Goal: Task Accomplishment & Management: Use online tool/utility

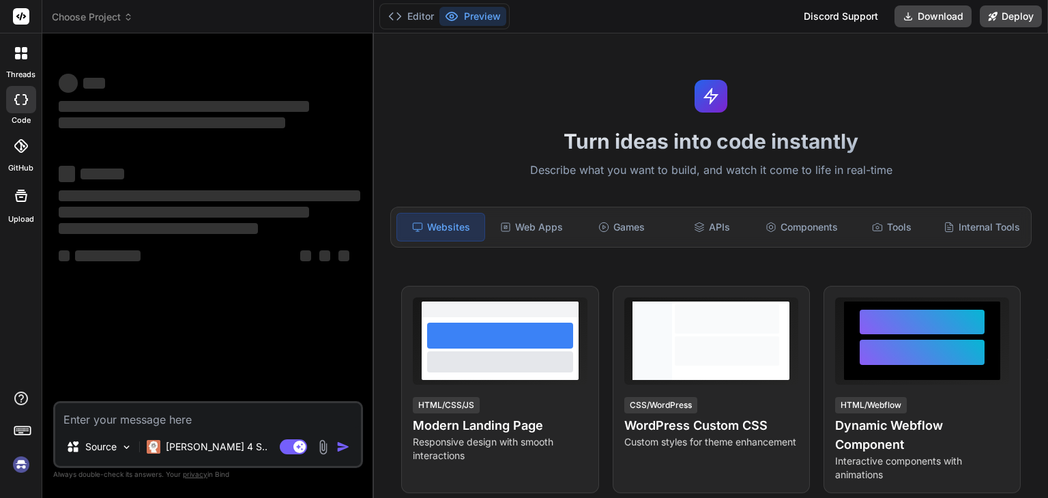
scroll to position [254, 0]
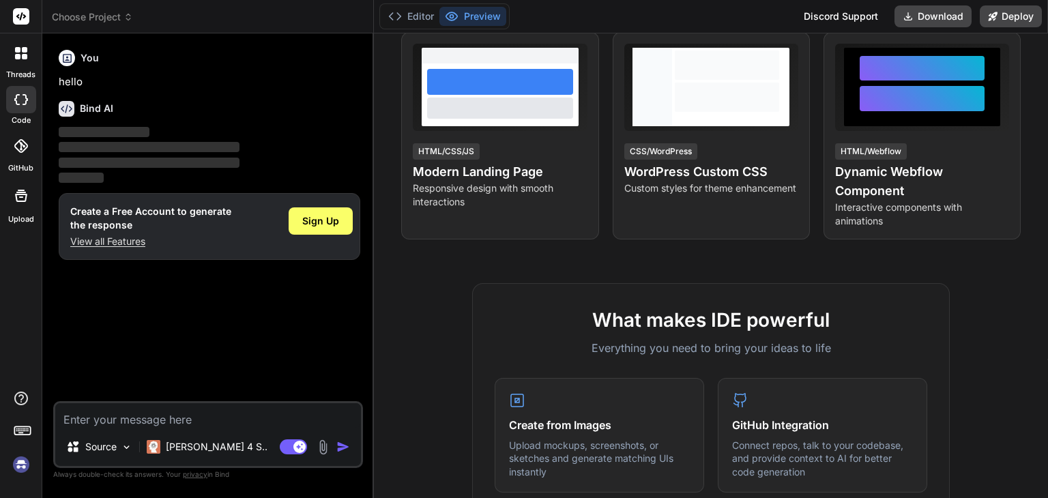
click at [25, 142] on icon at bounding box center [21, 146] width 14 height 14
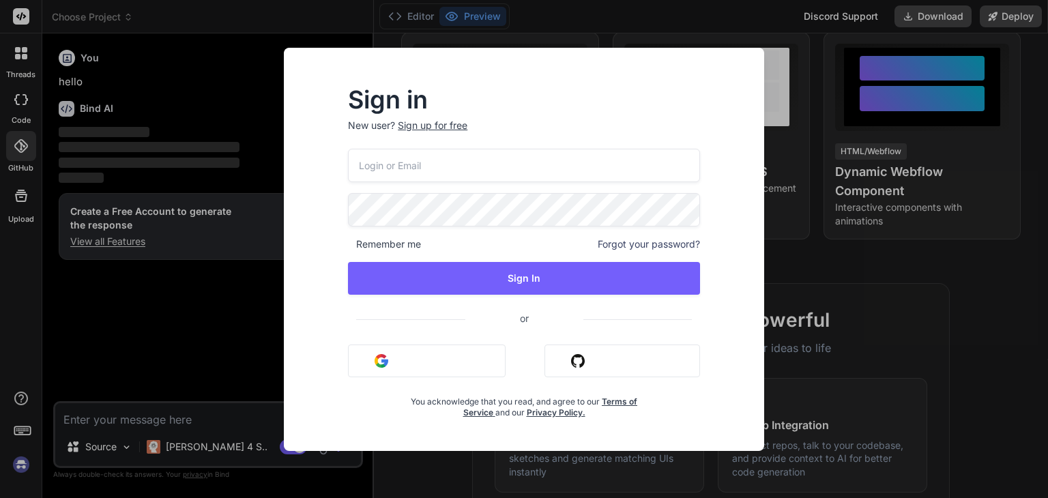
click at [409, 366] on button "Sign in with Google" at bounding box center [427, 360] width 158 height 33
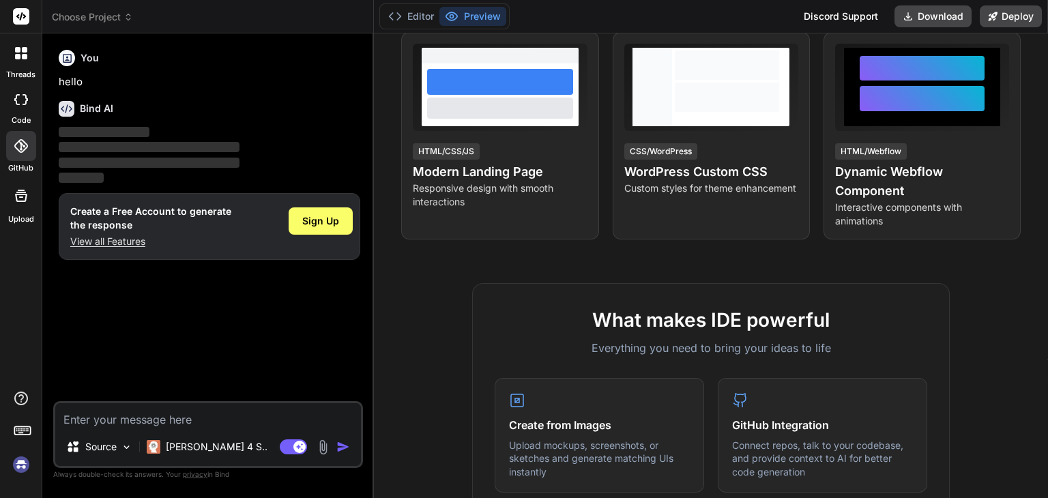
click at [24, 141] on icon at bounding box center [21, 146] width 14 height 14
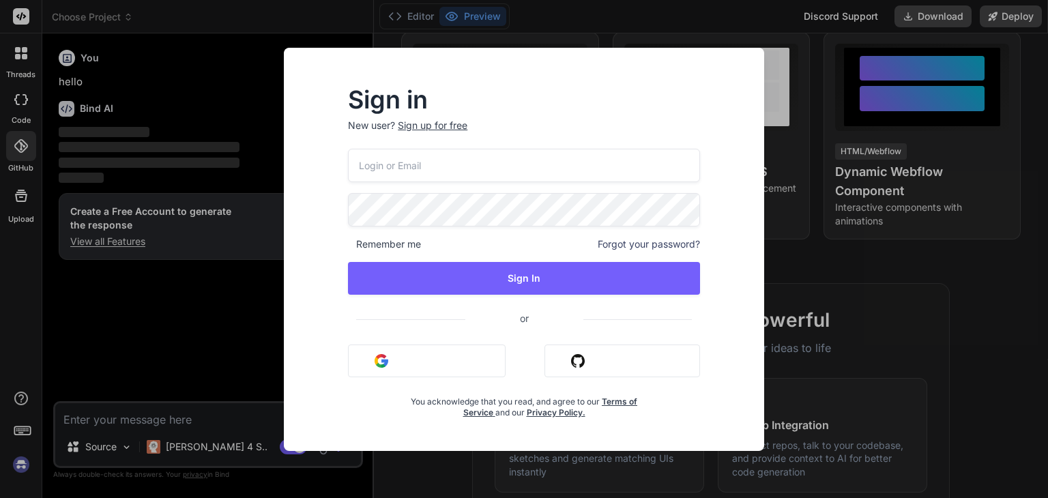
click at [368, 374] on button "Sign in with Google" at bounding box center [427, 360] width 158 height 33
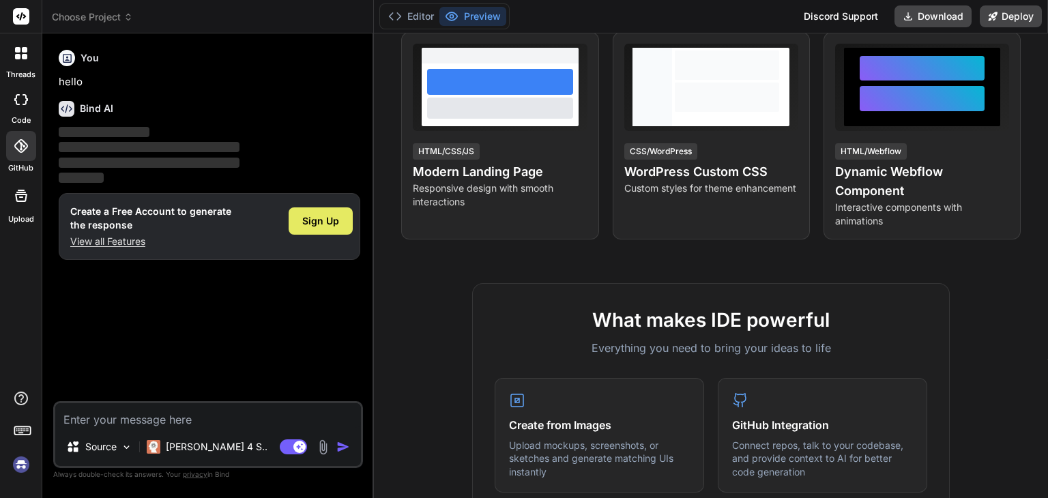
click at [323, 222] on span "Sign Up" at bounding box center [320, 221] width 37 height 14
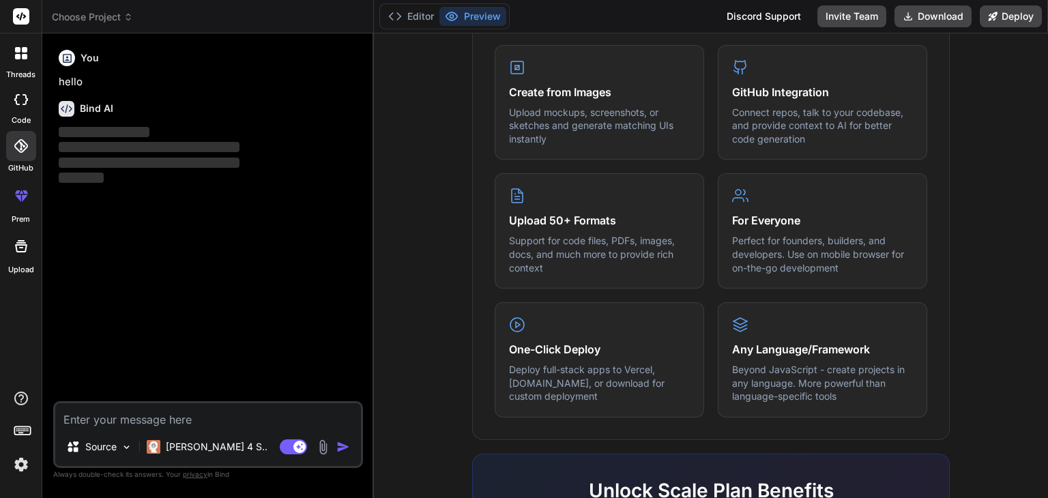
scroll to position [843, 0]
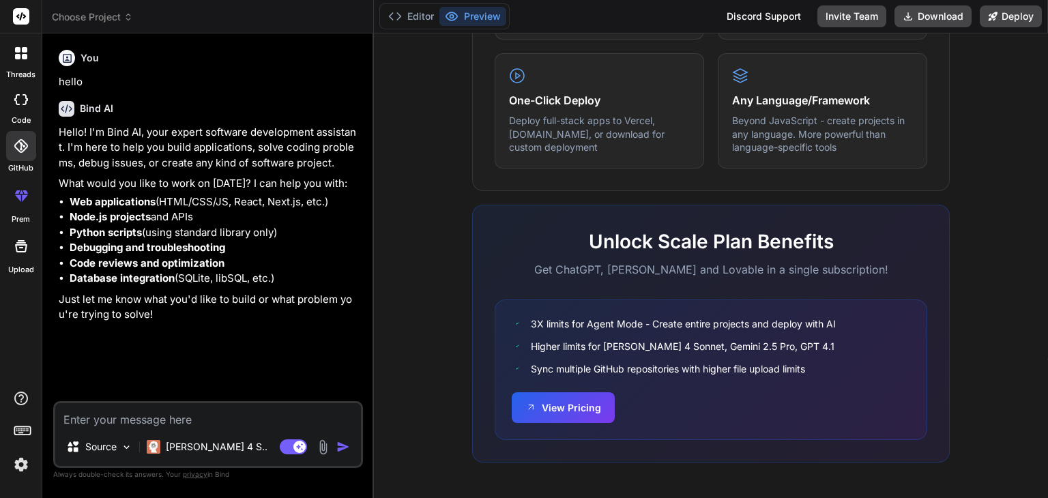
click at [19, 151] on icon at bounding box center [21, 146] width 14 height 14
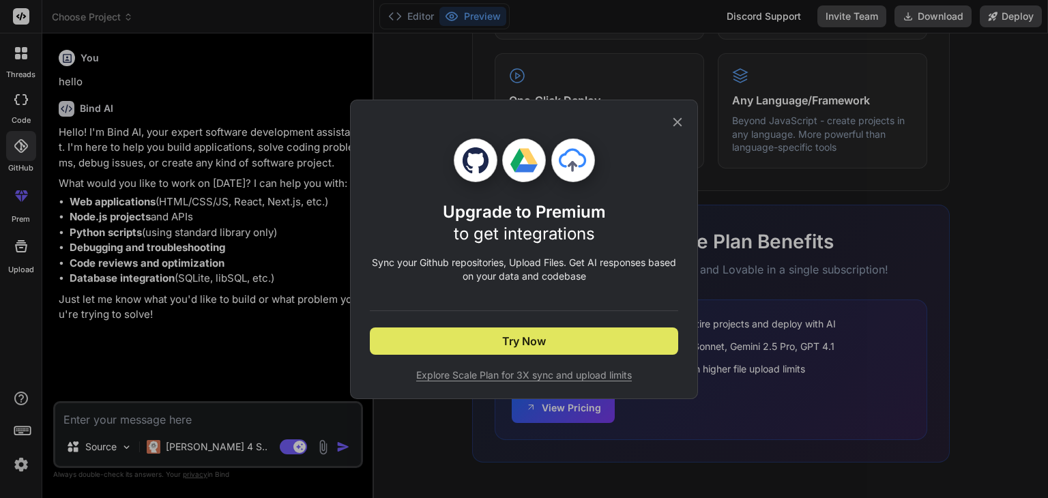
click at [586, 336] on button "Try Now" at bounding box center [524, 340] width 308 height 27
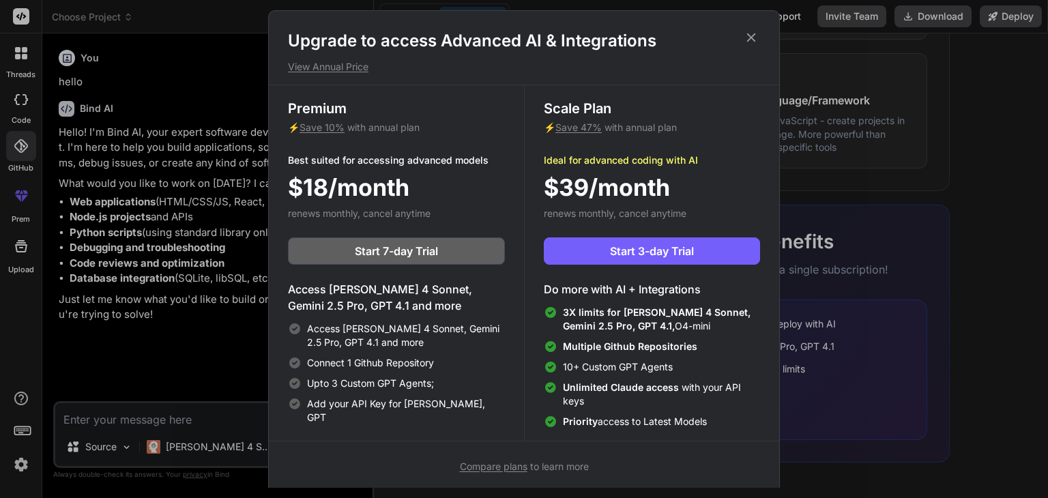
click at [756, 42] on icon at bounding box center [750, 37] width 15 height 15
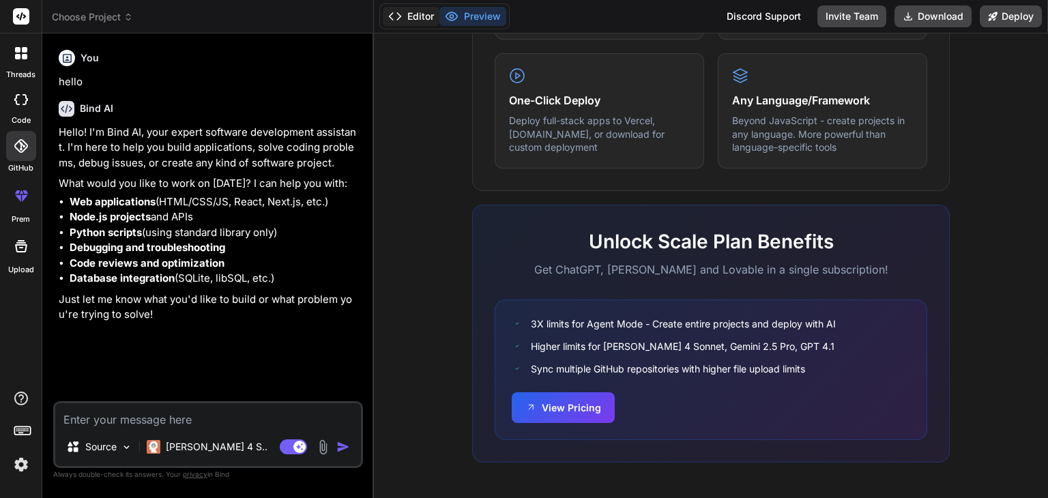
click at [396, 25] on button "Editor" at bounding box center [411, 16] width 57 height 19
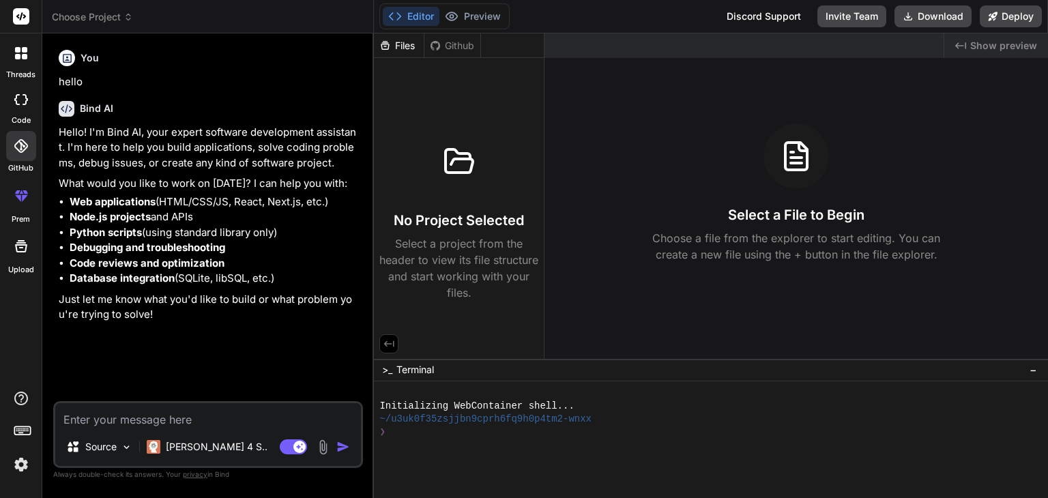
click at [91, 23] on span "Choose Project" at bounding box center [92, 17] width 81 height 14
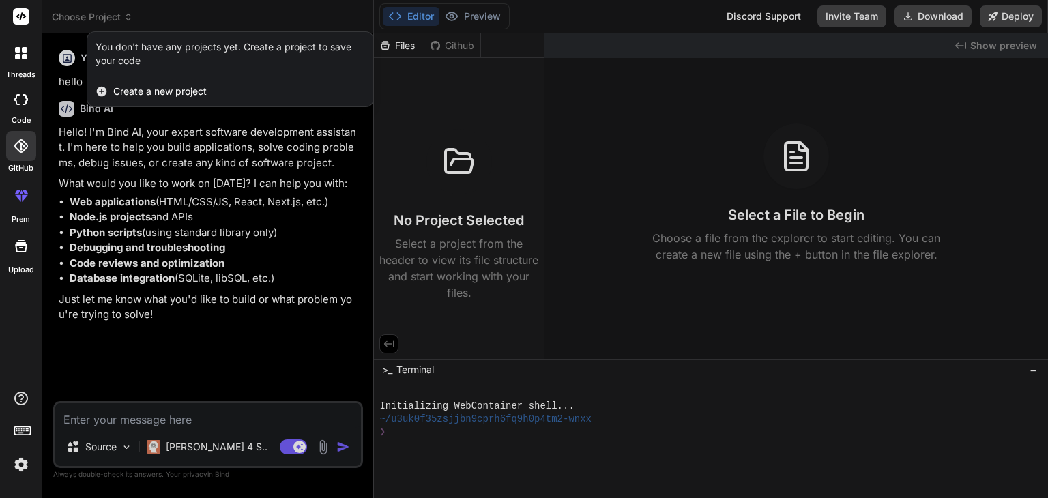
click at [19, 61] on div at bounding box center [21, 53] width 29 height 29
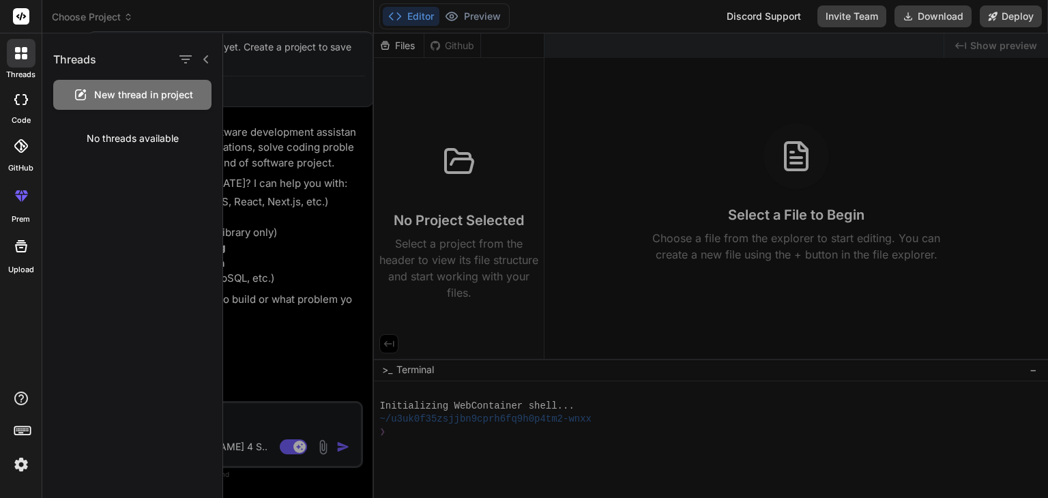
click at [22, 106] on div at bounding box center [21, 99] width 30 height 27
type textarea "x"
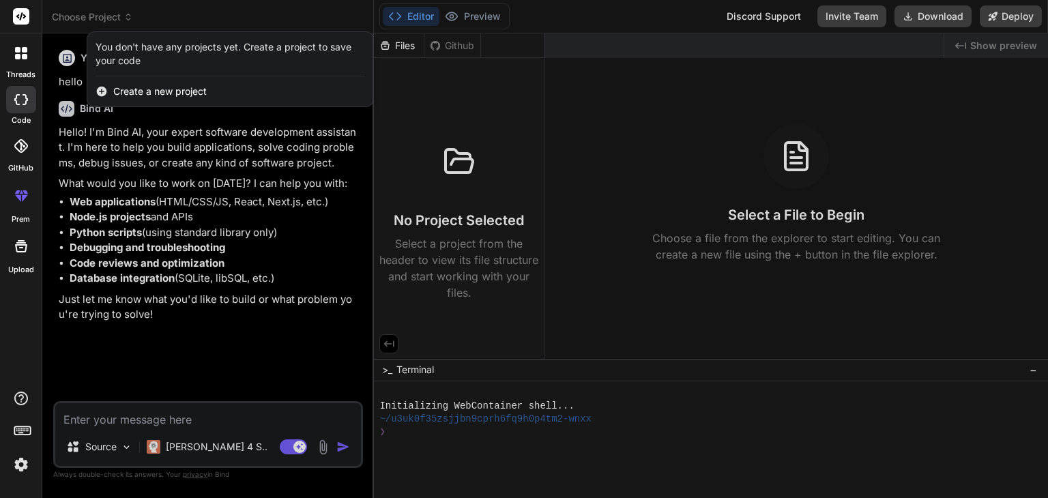
click at [23, 158] on div at bounding box center [21, 146] width 30 height 30
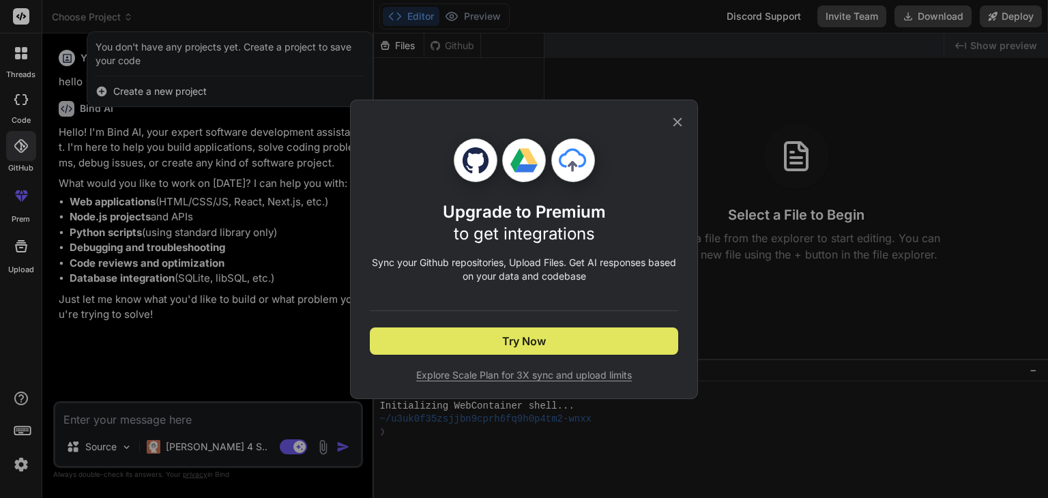
click at [464, 342] on button "Try Now" at bounding box center [524, 340] width 308 height 27
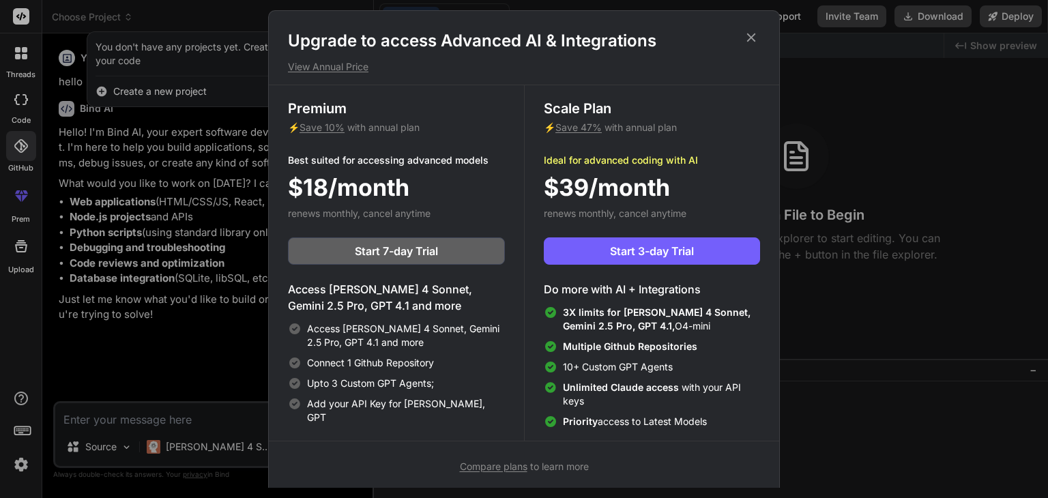
click at [756, 31] on icon at bounding box center [750, 37] width 15 height 15
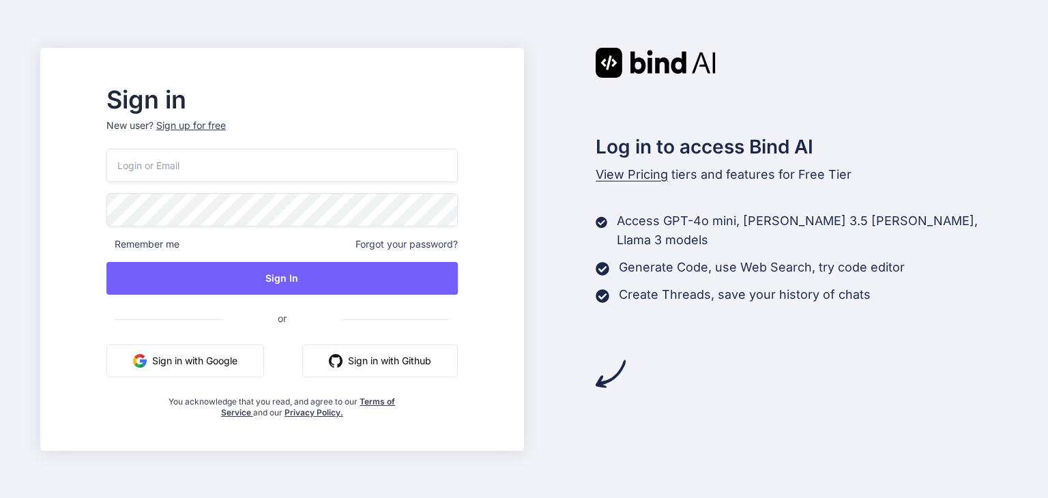
click at [427, 363] on button "Sign in with Github" at bounding box center [379, 360] width 155 height 33
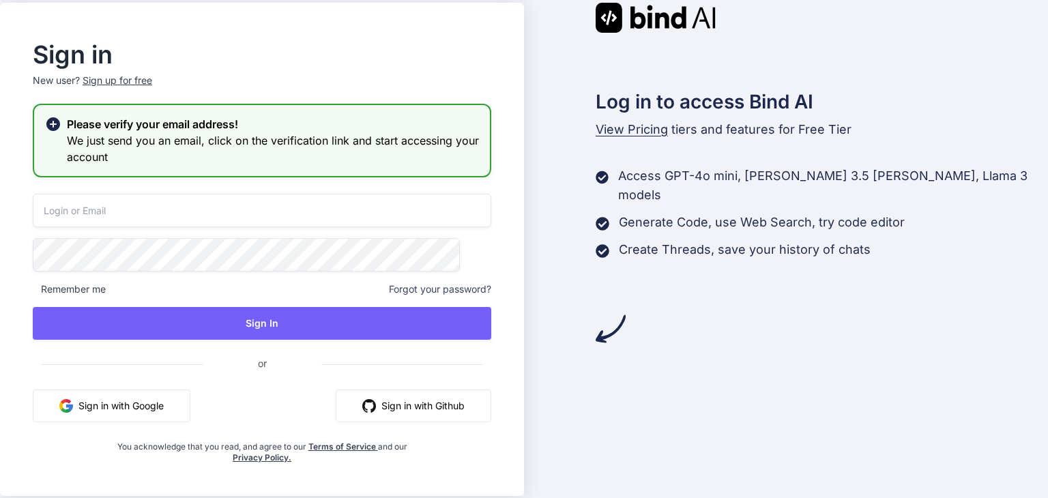
click at [377, 412] on button "Sign in with Github" at bounding box center [413, 405] width 155 height 33
